Goal: Task Accomplishment & Management: Manage account settings

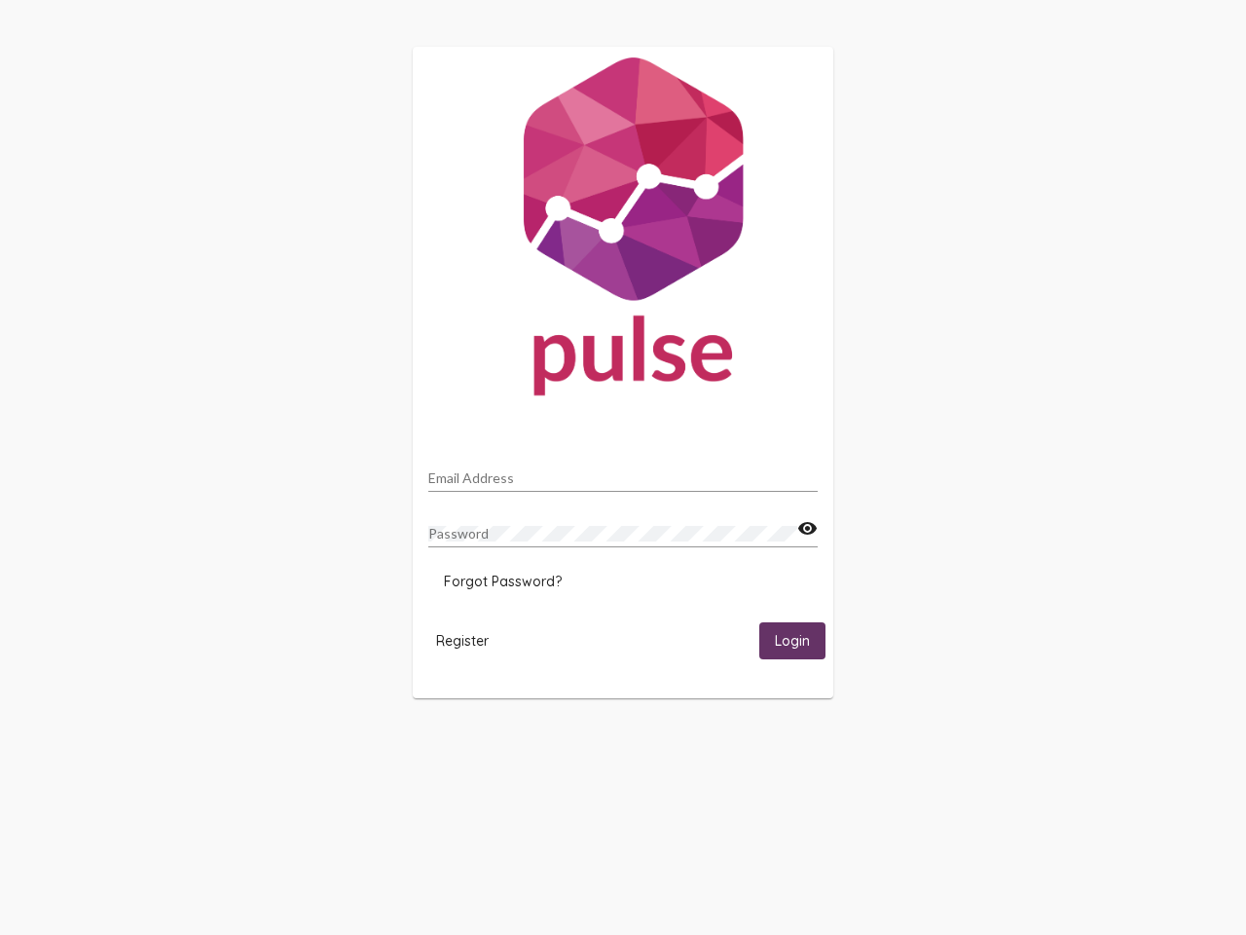
click at [623, 472] on input "Email Address" at bounding box center [622, 478] width 389 height 16
click at [807, 529] on mat-icon "visibility" at bounding box center [807, 528] width 20 height 23
click at [502, 581] on span "Forgot Password?" at bounding box center [503, 581] width 118 height 18
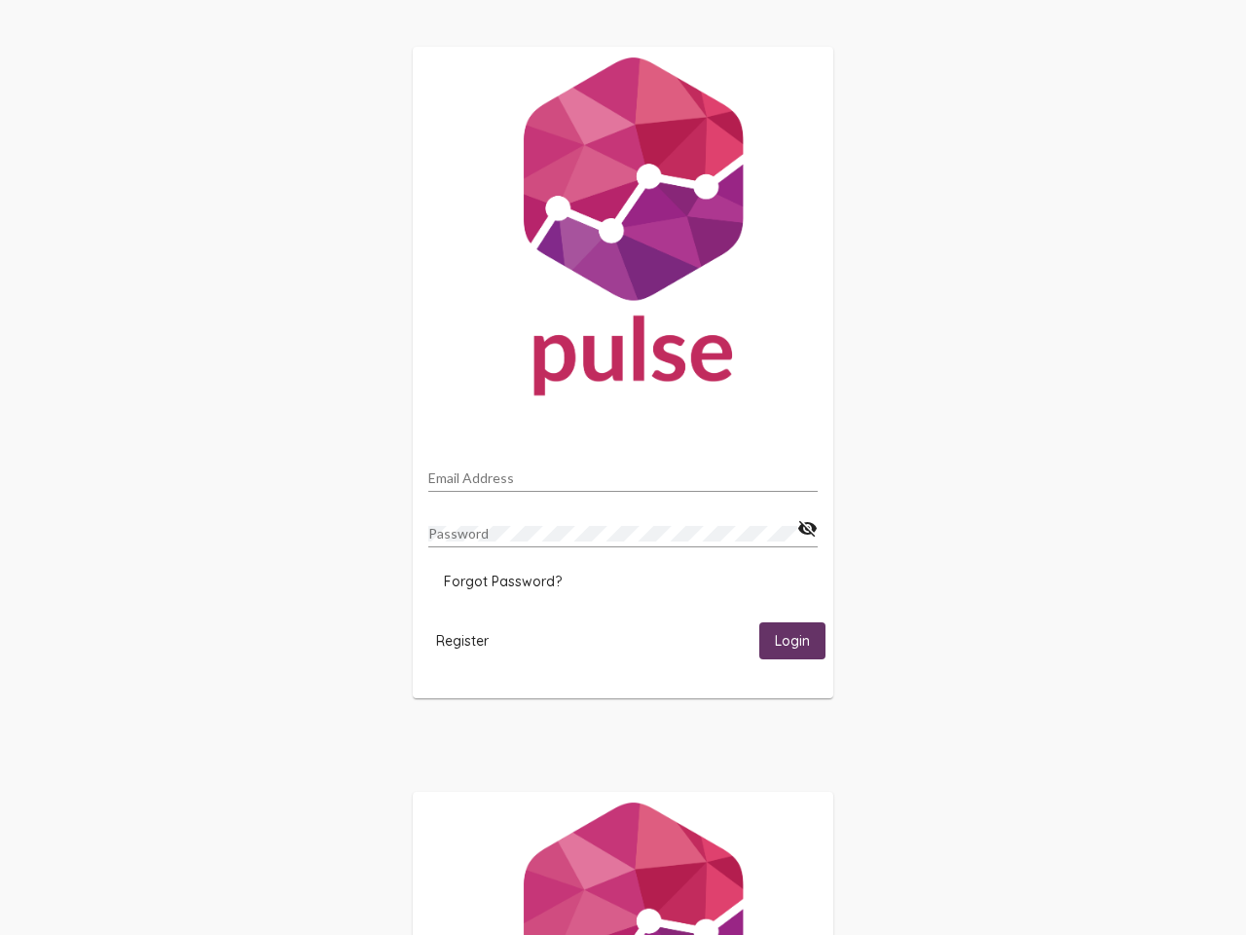
click at [462, 640] on span "Register" at bounding box center [462, 641] width 53 height 18
click at [792, 640] on span "Login" at bounding box center [792, 642] width 35 height 18
